Goal: Task Accomplishment & Management: Manage account settings

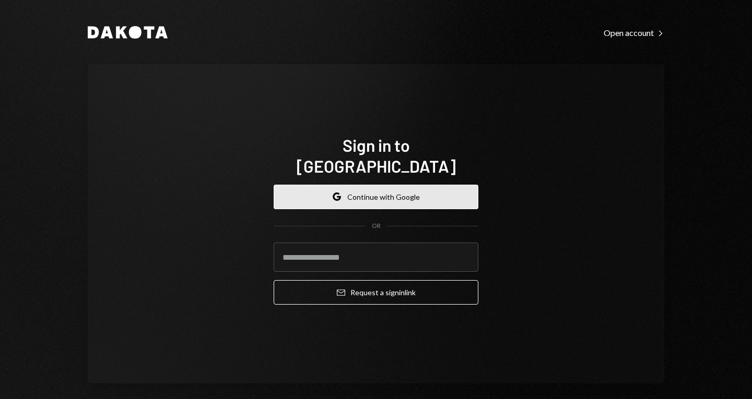
click at [317, 189] on button "Google Continue with Google" at bounding box center [376, 197] width 205 height 25
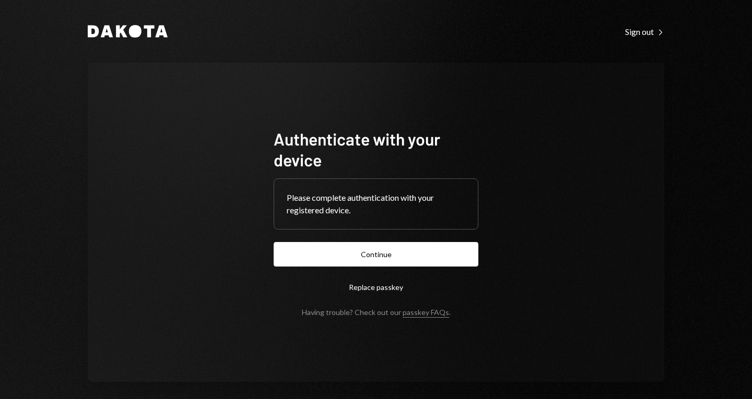
click at [364, 275] on button "Replace passkey" at bounding box center [376, 287] width 205 height 25
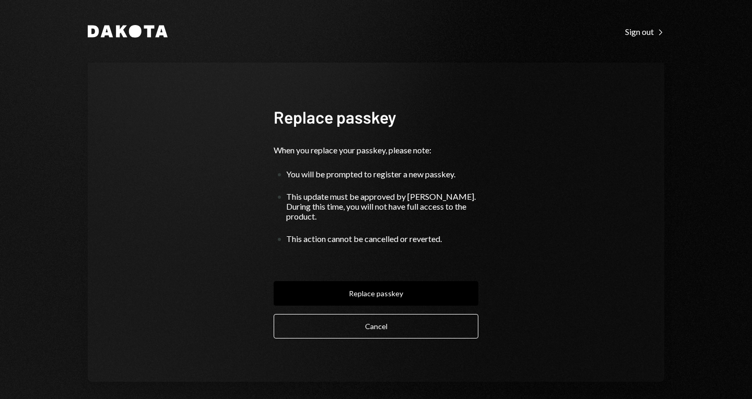
click at [362, 335] on div "Replace passkey When you replace your passkey, please note: You will be prompte…" at bounding box center [376, 223] width 230 height 316
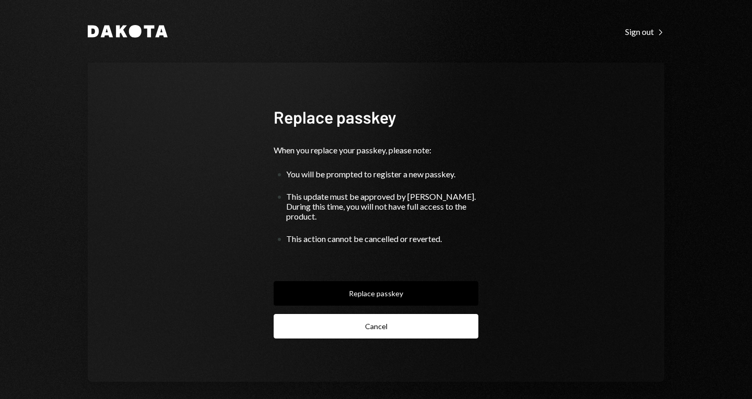
click at [376, 326] on button "Cancel" at bounding box center [376, 326] width 205 height 25
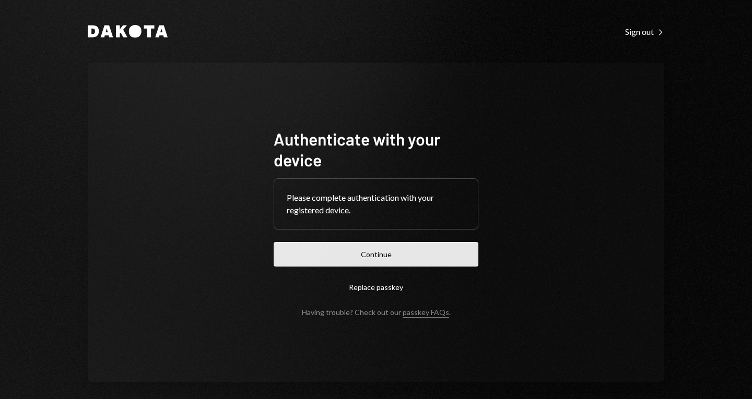
click at [382, 250] on button "Continue" at bounding box center [376, 254] width 205 height 25
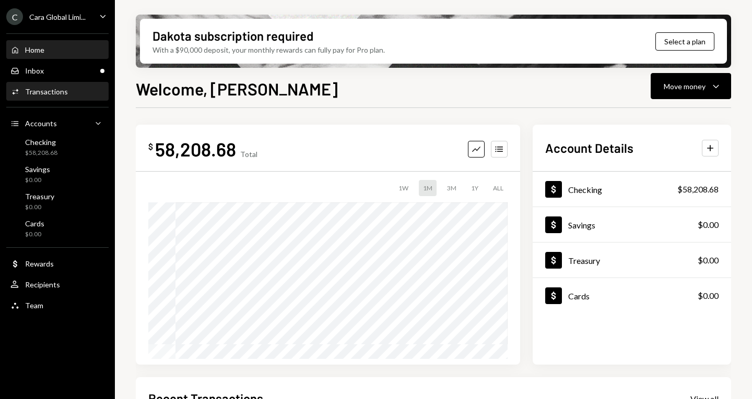
click at [66, 99] on div "Activities Transactions" at bounding box center [57, 92] width 94 height 18
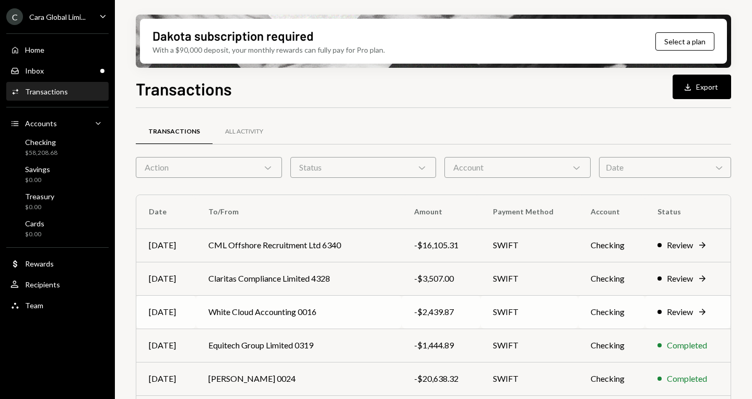
click at [454, 301] on td "-$2,439.87" at bounding box center [440, 311] width 79 height 33
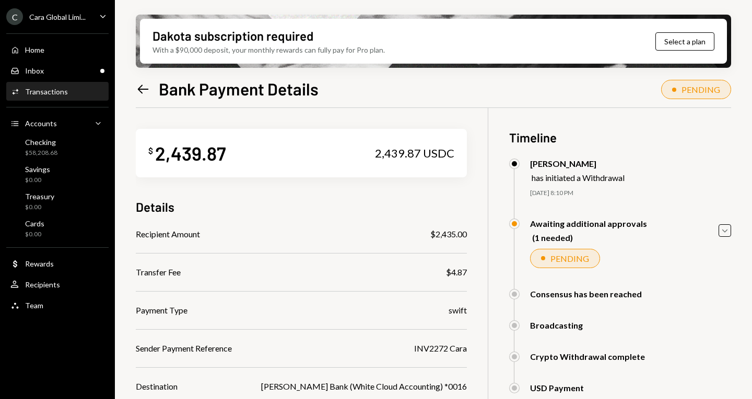
click at [687, 167] on div "[PERSON_NAME] has initiated a Withdrawal" at bounding box center [620, 171] width 222 height 24
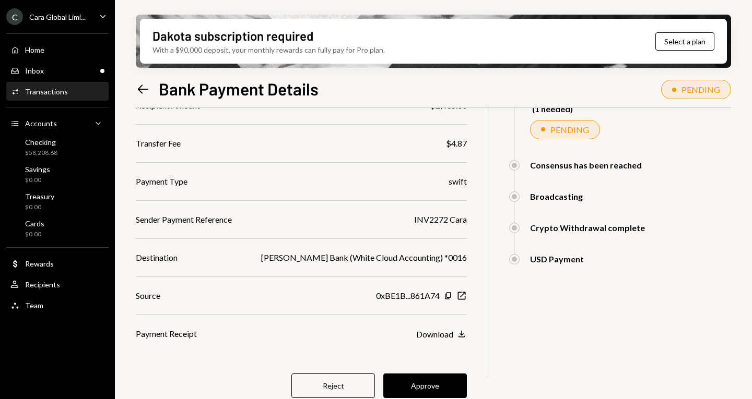
scroll to position [137, 0]
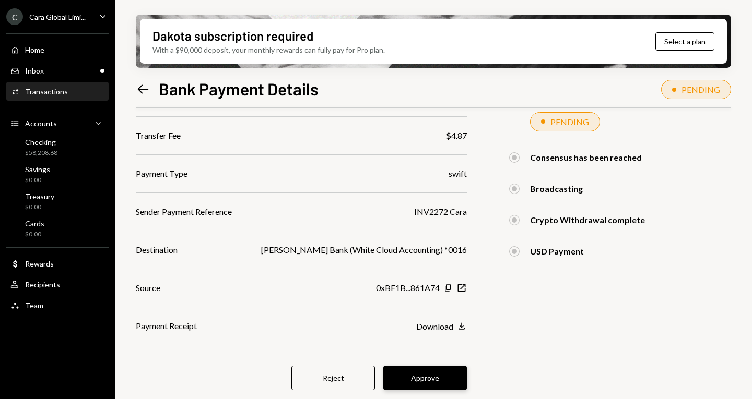
click at [442, 376] on button "Approve" at bounding box center [425, 378] width 84 height 25
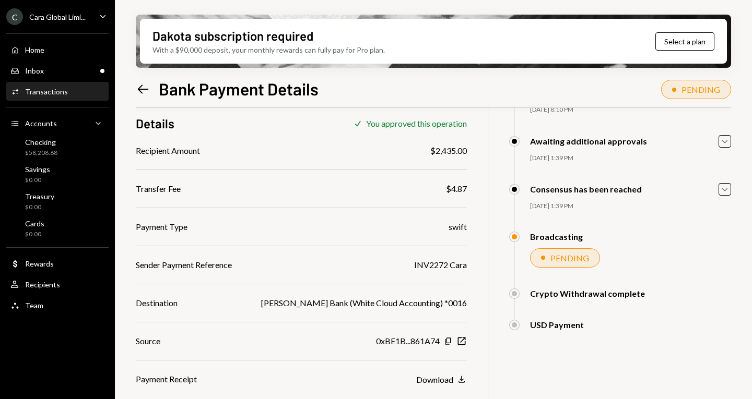
click at [52, 89] on div "Transactions" at bounding box center [46, 91] width 43 height 9
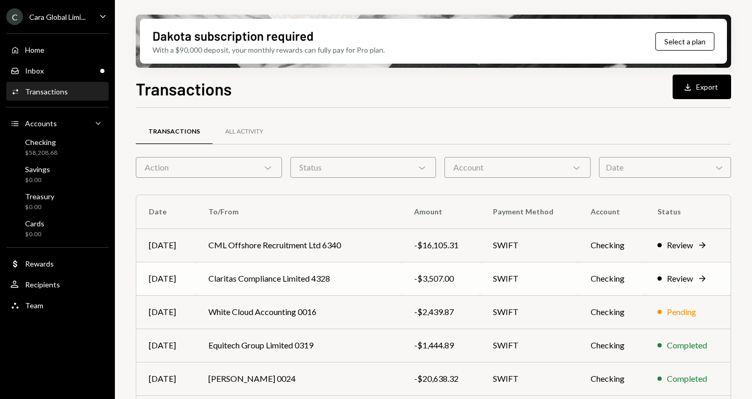
click at [667, 279] on div "Review" at bounding box center [680, 279] width 26 height 13
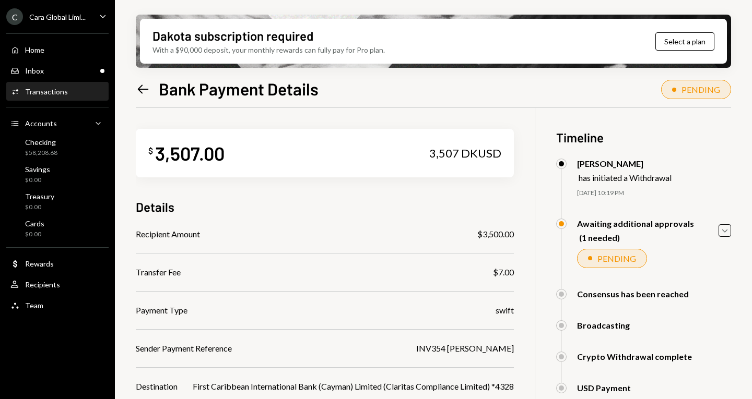
click at [539, 124] on div "$ 3,507.00 3,507 DKUSD Details Recipient Amount $3,500.00 Transfer Fee $7.00 Pa…" at bounding box center [433, 334] width 595 height 453
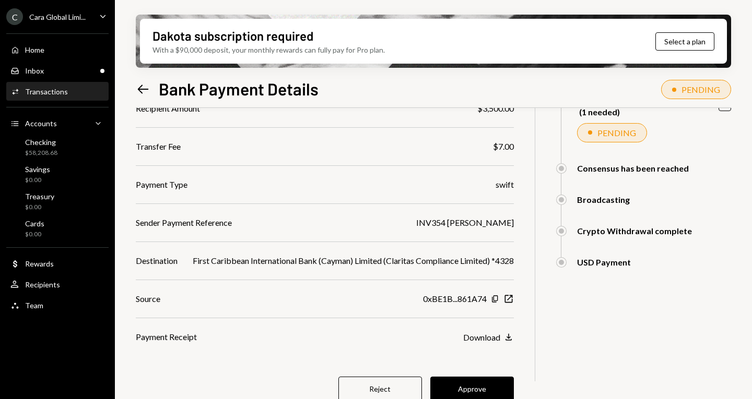
scroll to position [137, 0]
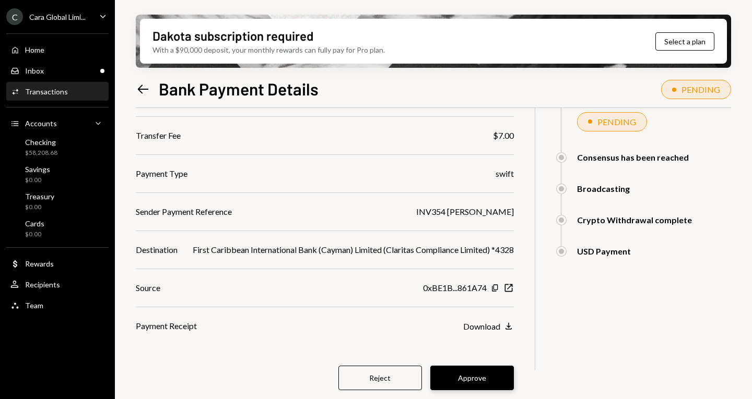
click at [471, 375] on button "Approve" at bounding box center [472, 378] width 84 height 25
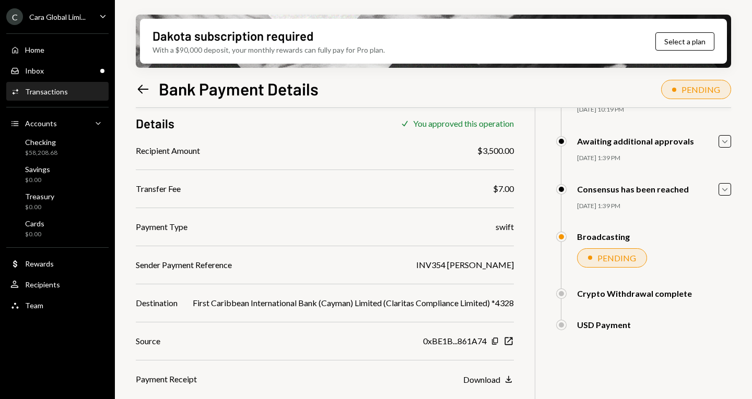
click at [57, 98] on div "Activities Transactions" at bounding box center [57, 92] width 94 height 18
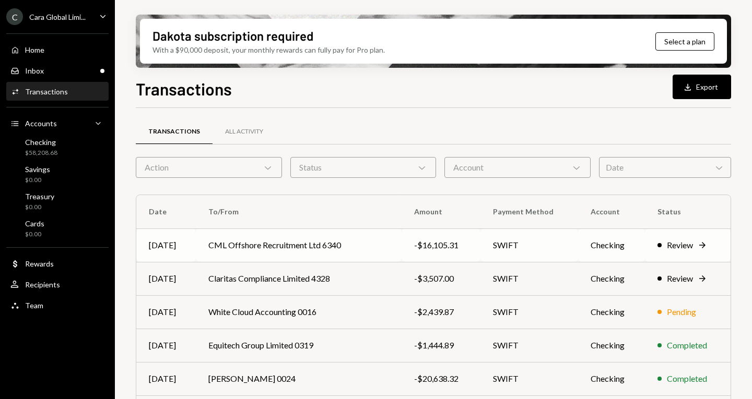
click at [381, 248] on td "CML Offshore Recruitment Ltd 6340" at bounding box center [299, 245] width 206 height 33
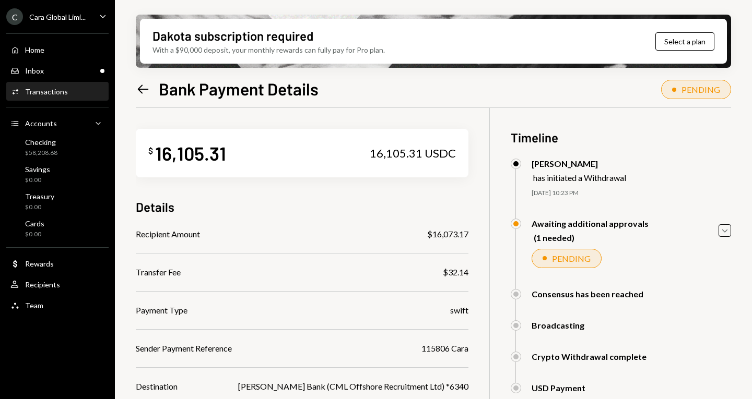
click at [419, 212] on div "Details" at bounding box center [302, 206] width 333 height 17
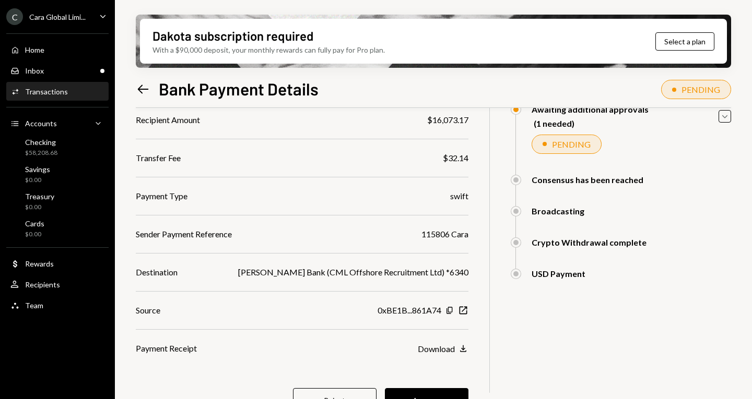
scroll to position [137, 0]
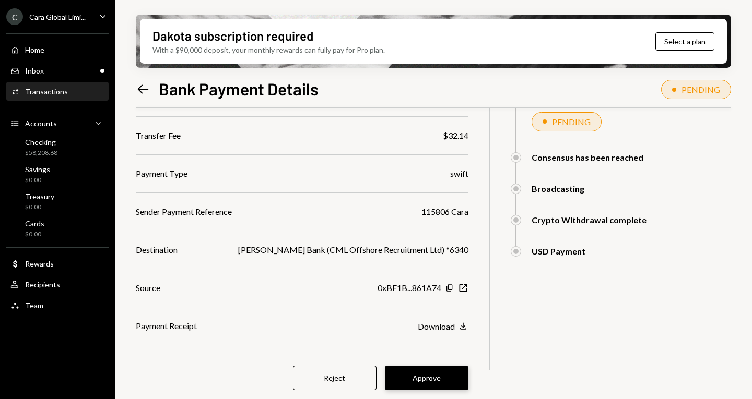
click at [416, 378] on button "Approve" at bounding box center [427, 378] width 84 height 25
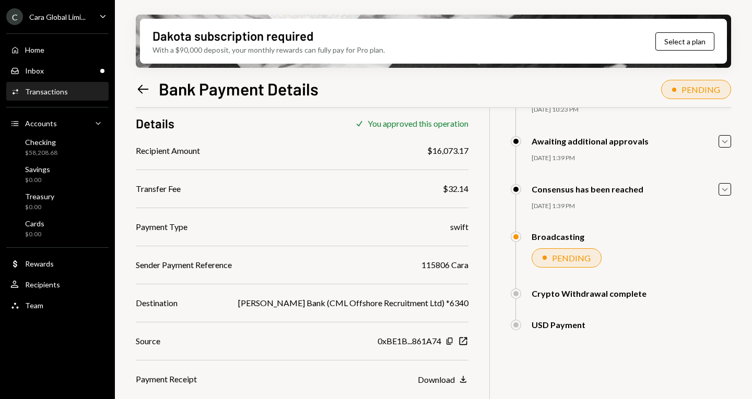
scroll to position [84, 0]
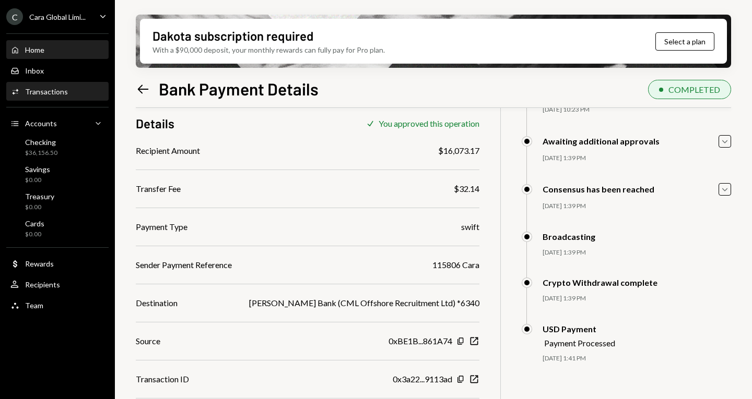
click at [43, 45] on div "Home Home" at bounding box center [27, 49] width 34 height 9
